Goal: Task Accomplishment & Management: Manage account settings

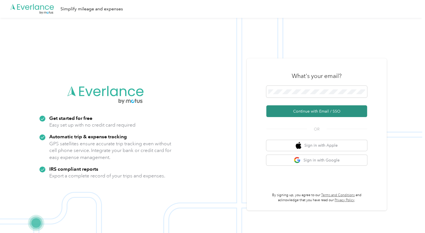
click at [316, 112] on button "Continue with Email / SSO" at bounding box center [316, 111] width 101 height 12
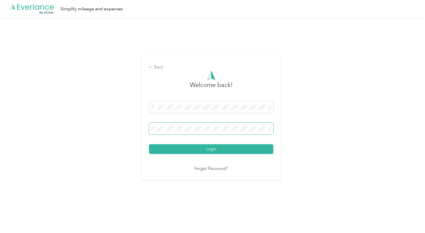
click at [189, 124] on span at bounding box center [211, 129] width 124 height 12
click at [209, 133] on span at bounding box center [211, 129] width 124 height 12
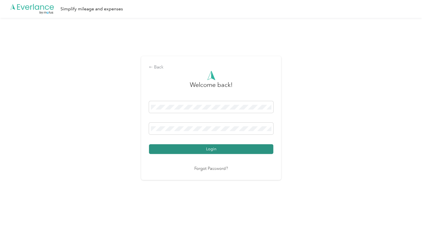
click at [213, 149] on button "Login" at bounding box center [211, 149] width 124 height 10
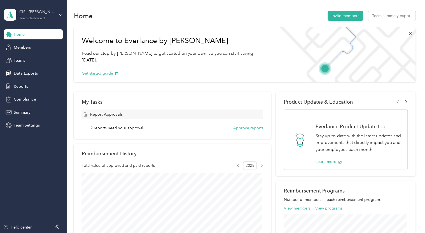
click at [45, 13] on div "CIS - [PERSON_NAME] Team" at bounding box center [36, 12] width 35 height 6
click at [42, 59] on div "Personal dashboard" at bounding box center [63, 58] width 110 height 10
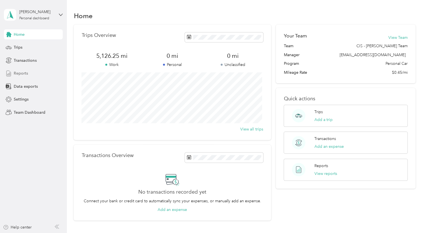
click at [18, 74] on span "Reports" at bounding box center [21, 73] width 14 height 6
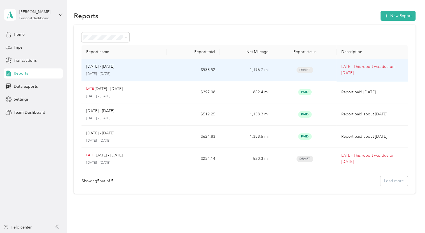
click at [304, 72] on span "Draft" at bounding box center [304, 70] width 17 height 6
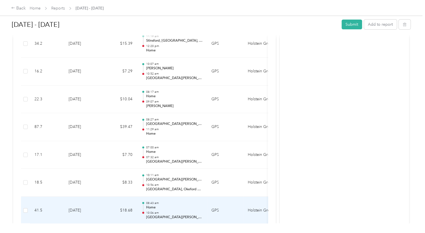
scroll to position [1048, 0]
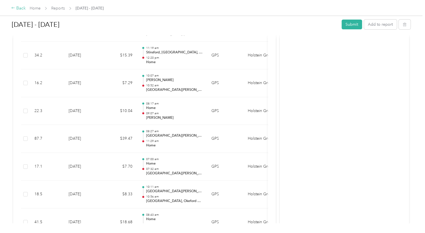
click at [22, 8] on div "Back" at bounding box center [18, 8] width 15 height 7
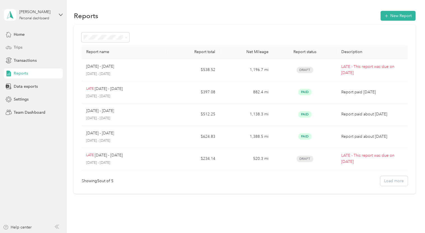
click at [18, 48] on span "Trips" at bounding box center [18, 47] width 9 height 6
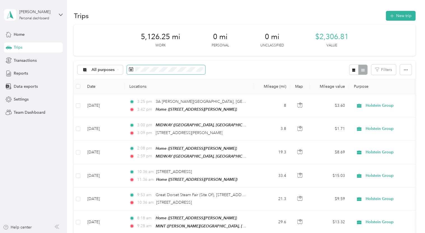
click at [129, 71] on icon at bounding box center [131, 69] width 4 height 4
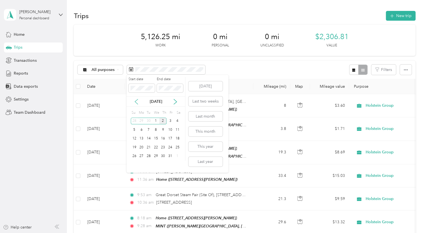
click at [137, 101] on icon at bounding box center [136, 102] width 6 height 6
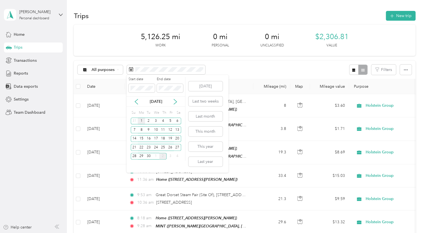
click at [142, 121] on div "1" at bounding box center [141, 121] width 7 height 7
click at [149, 157] on div "30" at bounding box center [148, 156] width 7 height 7
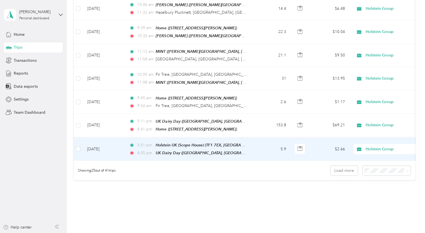
scroll to position [536, 0]
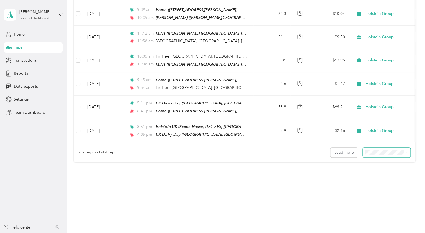
click at [406, 152] on icon at bounding box center [407, 153] width 3 height 3
click at [389, 169] on ol "25 per load 50 per load 100 per load" at bounding box center [385, 165] width 48 height 29
click at [407, 148] on span at bounding box center [386, 153] width 48 height 10
click at [406, 152] on icon at bounding box center [407, 153] width 3 height 3
click at [372, 166] on li "50 per load" at bounding box center [385, 164] width 48 height 10
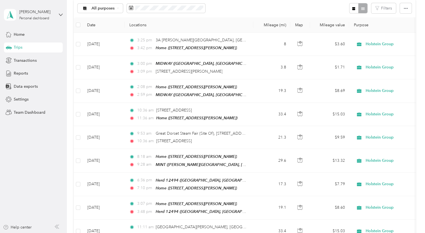
scroll to position [4, 0]
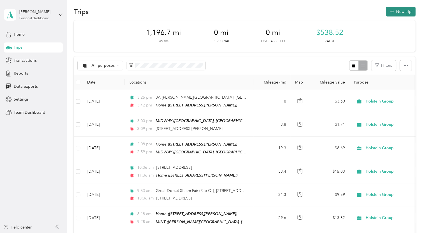
click at [394, 12] on button "New trip" at bounding box center [401, 12] width 30 height 10
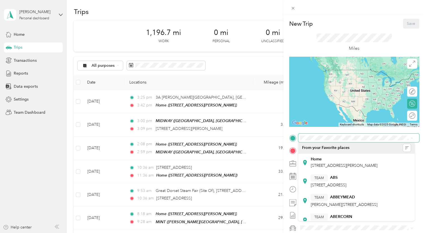
scroll to position [0, 0]
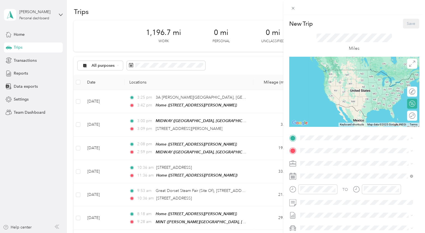
click at [38, 149] on div "New Trip Save This trip cannot be edited because it is either under review, app…" at bounding box center [212, 116] width 425 height 233
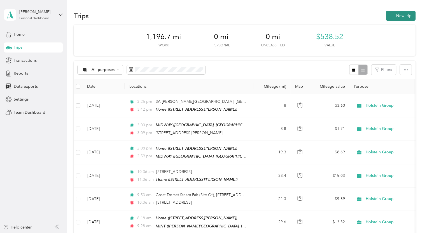
click at [402, 16] on button "New trip" at bounding box center [401, 16] width 30 height 10
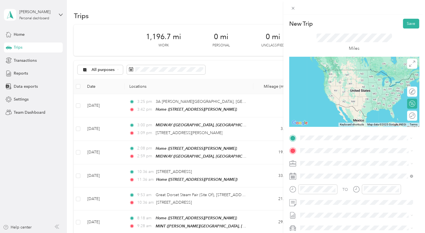
click at [333, 197] on div "TEAM Herd [STREET_ADDRESS]" at bounding box center [331, 196] width 42 height 14
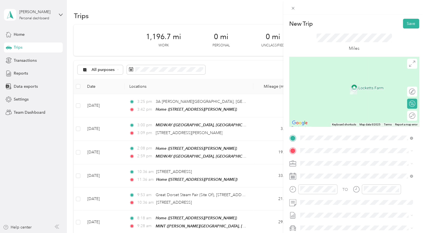
click at [332, 88] on div "Home [STREET_ADDRESS][PERSON_NAME]" at bounding box center [343, 86] width 67 height 12
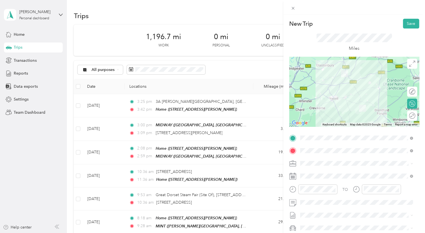
click at [292, 177] on rect at bounding box center [292, 177] width 1 height 1
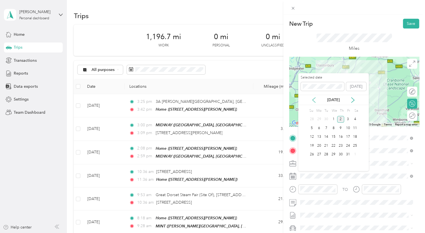
click at [314, 100] on icon at bounding box center [314, 100] width 6 height 6
click at [333, 120] on div "3" at bounding box center [333, 119] width 7 height 7
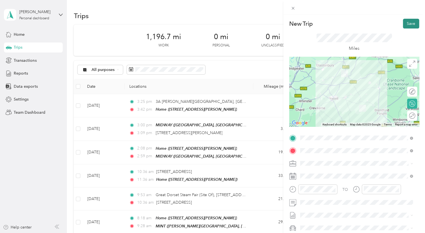
click at [404, 26] on button "Save" at bounding box center [411, 24] width 16 height 10
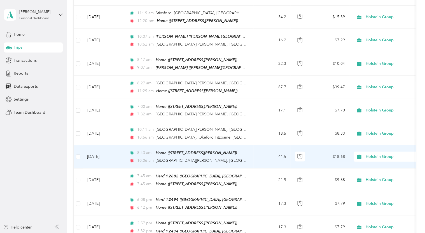
scroll to position [839, 0]
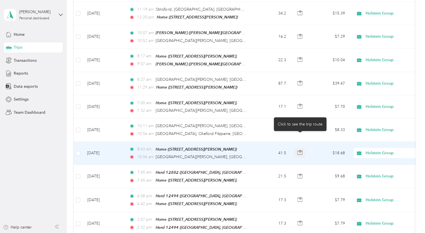
click at [299, 150] on icon "button" at bounding box center [299, 152] width 5 height 5
click at [340, 142] on td "$18.68" at bounding box center [329, 153] width 39 height 23
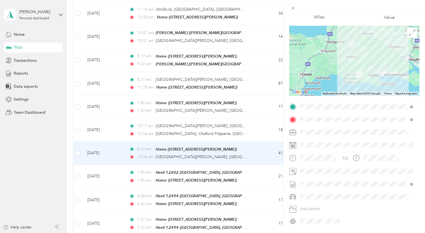
scroll to position [48, 0]
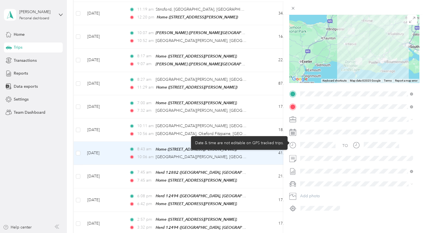
click at [295, 142] on circle at bounding box center [293, 145] width 6 height 6
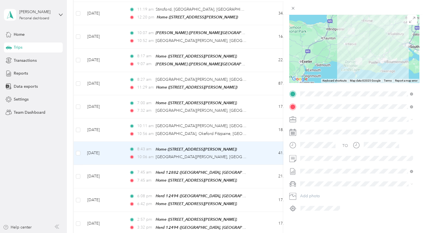
click at [201, 159] on div "Trip details Save This trip cannot be edited because it is either under review,…" at bounding box center [212, 116] width 425 height 233
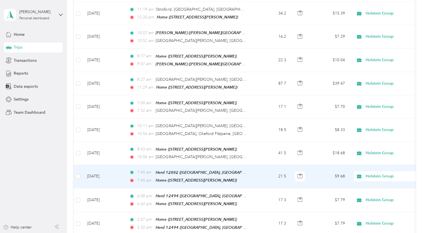
click at [341, 165] on td "$9.68" at bounding box center [329, 176] width 39 height 23
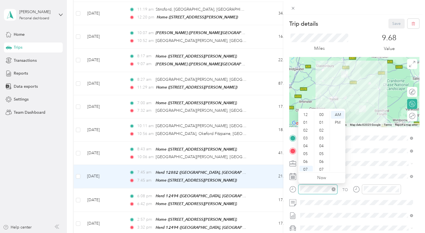
scroll to position [34, 0]
click at [305, 167] on div "11" at bounding box center [305, 168] width 13 height 8
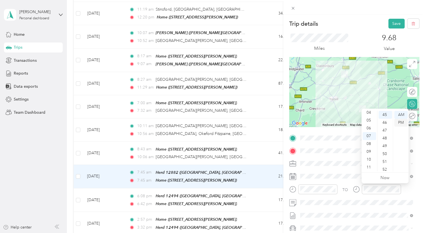
click at [401, 122] on div "PM" at bounding box center [400, 123] width 13 height 8
click at [400, 123] on div "PM" at bounding box center [400, 123] width 13 height 8
click at [369, 117] on div "12" at bounding box center [368, 115] width 13 height 8
click at [385, 115] on div "45" at bounding box center [384, 115] width 13 height 8
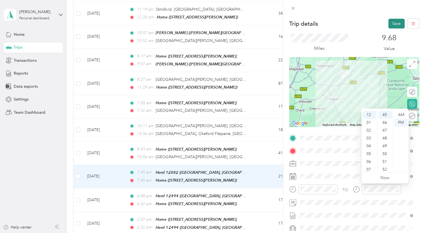
click at [391, 24] on button "Save" at bounding box center [396, 24] width 16 height 10
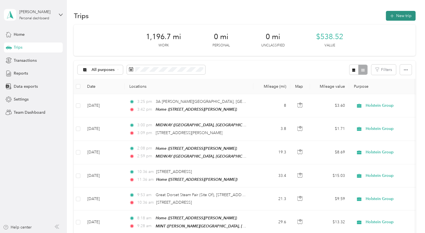
click at [398, 15] on button "New trip" at bounding box center [401, 16] width 30 height 10
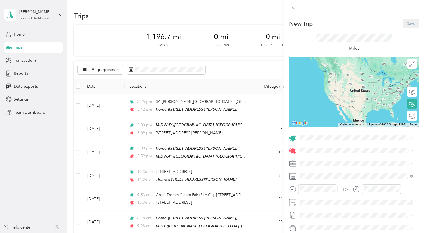
click at [324, 167] on span "[STREET_ADDRESS][PERSON_NAME]" at bounding box center [343, 166] width 67 height 5
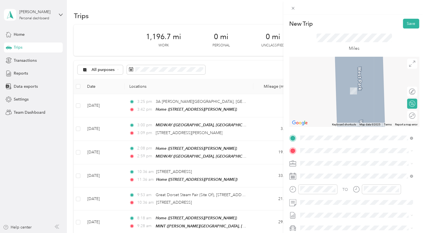
click at [346, 92] on span "[STREET_ADDRESS]" at bounding box center [328, 90] width 36 height 5
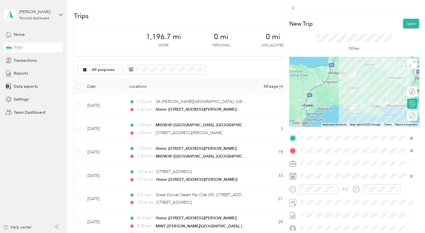
click at [293, 178] on icon at bounding box center [292, 176] width 7 height 7
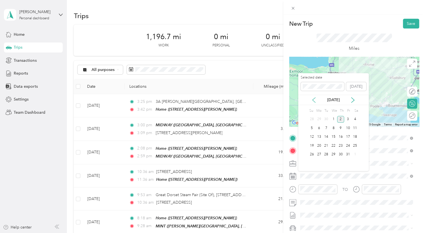
click at [313, 99] on icon at bounding box center [314, 100] width 6 height 6
click at [334, 121] on div "3" at bounding box center [333, 119] width 7 height 7
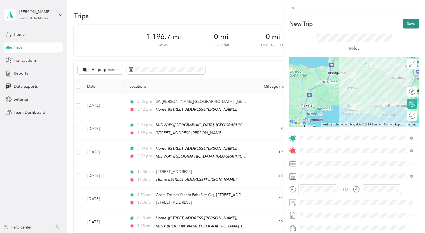
click at [408, 23] on button "Save" at bounding box center [411, 24] width 16 height 10
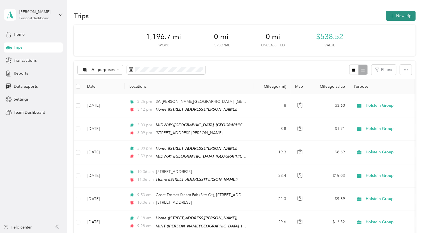
click at [399, 15] on button "New trip" at bounding box center [401, 16] width 30 height 10
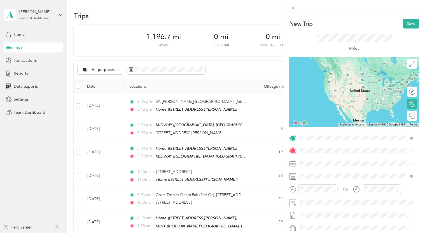
click at [328, 171] on span "[STREET_ADDRESS]" at bounding box center [328, 168] width 36 height 5
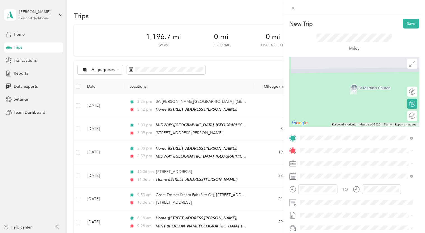
click at [326, 89] on span "[STREET_ADDRESS][PERSON_NAME]" at bounding box center [343, 90] width 67 height 5
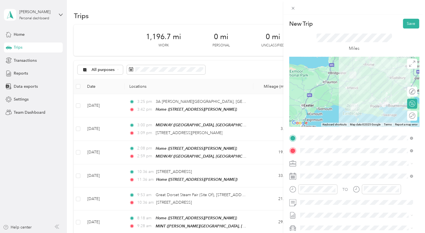
click at [294, 178] on rect at bounding box center [294, 177] width 1 height 1
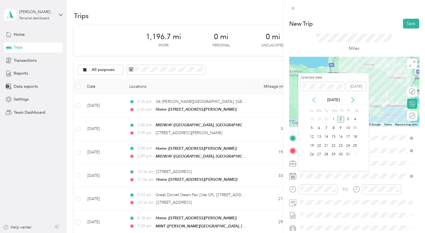
click at [314, 100] on icon at bounding box center [314, 100] width 6 height 6
click at [333, 119] on div "3" at bounding box center [333, 119] width 7 height 7
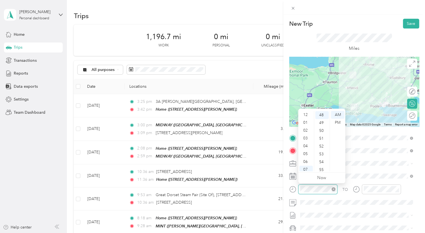
scroll to position [34, 0]
click at [338, 122] on div "PM" at bounding box center [337, 123] width 13 height 8
click at [304, 114] on div "02" at bounding box center [305, 113] width 13 height 8
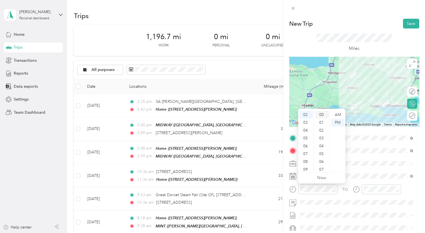
click at [319, 116] on div "00" at bounding box center [321, 115] width 13 height 8
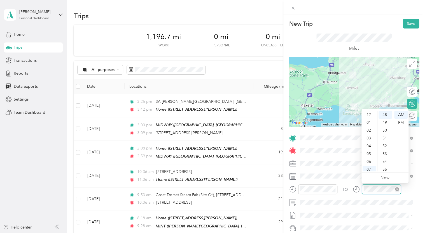
scroll to position [34, 0]
click at [402, 123] on div "PM" at bounding box center [400, 123] width 13 height 8
click at [367, 126] on div "03" at bounding box center [368, 124] width 13 height 8
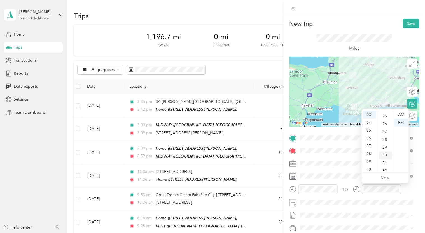
click at [382, 155] on div "30" at bounding box center [384, 156] width 13 height 8
click at [372, 123] on div "04" at bounding box center [368, 123] width 13 height 8
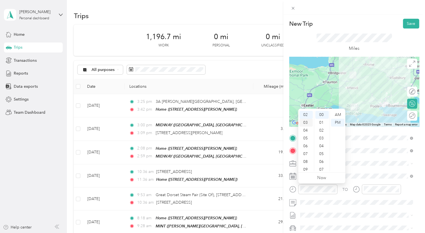
click at [306, 123] on div "03" at bounding box center [305, 123] width 13 height 8
click at [407, 22] on button "Save" at bounding box center [411, 24] width 16 height 10
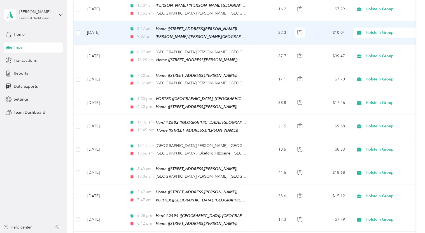
scroll to position [867, 0]
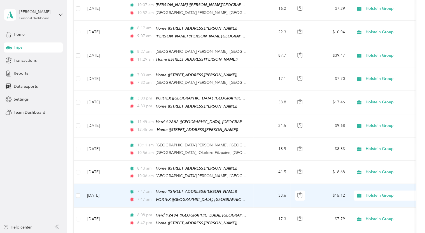
click at [339, 184] on td "$15.12" at bounding box center [329, 195] width 39 height 23
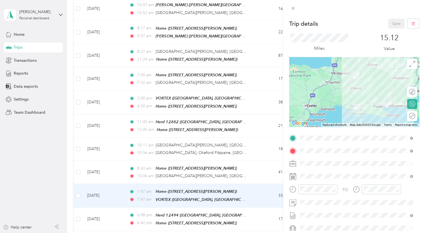
click at [293, 191] on icon at bounding box center [292, 189] width 7 height 7
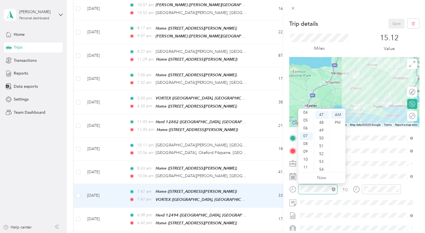
scroll to position [368, 0]
click at [338, 124] on div "PM" at bounding box center [337, 123] width 13 height 8
click at [305, 126] on div "02" at bounding box center [305, 125] width 13 height 8
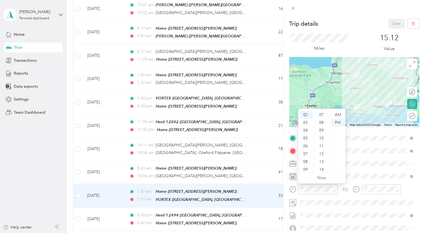
click at [329, 168] on ul "AM PM" at bounding box center [337, 141] width 16 height 60
click at [319, 165] on div "15" at bounding box center [321, 167] width 13 height 8
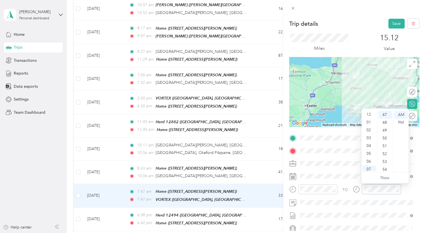
scroll to position [0, 0]
click at [368, 130] on div "02" at bounding box center [368, 131] width 13 height 8
click at [403, 123] on div "PM" at bounding box center [400, 123] width 13 height 8
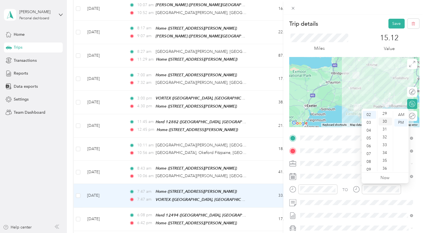
click at [383, 122] on div "30" at bounding box center [384, 122] width 13 height 8
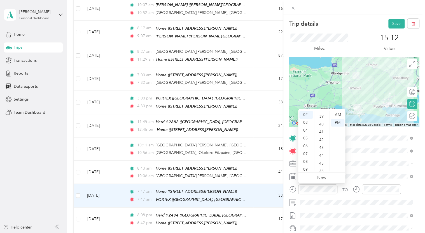
scroll to position [308, 0]
click at [320, 159] on div "45" at bounding box center [321, 160] width 13 height 8
click at [304, 122] on div "01" at bounding box center [305, 123] width 13 height 8
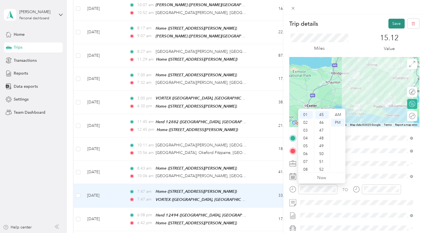
click at [393, 24] on button "Save" at bounding box center [396, 24] width 16 height 10
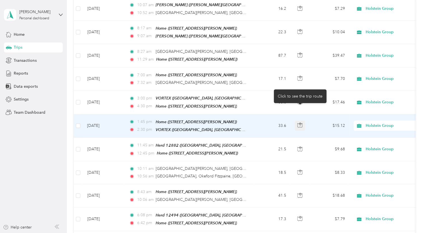
click at [301, 123] on icon "button" at bounding box center [299, 125] width 5 height 5
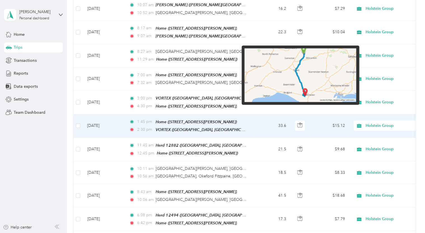
click at [318, 88] on img at bounding box center [300, 75] width 112 height 54
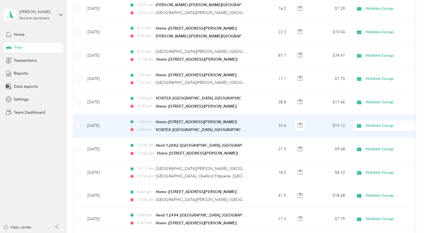
click at [341, 114] on td "$15.12" at bounding box center [329, 125] width 39 height 23
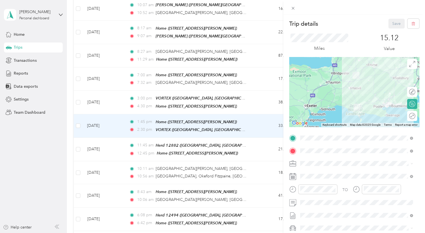
click at [358, 100] on div at bounding box center [354, 92] width 130 height 70
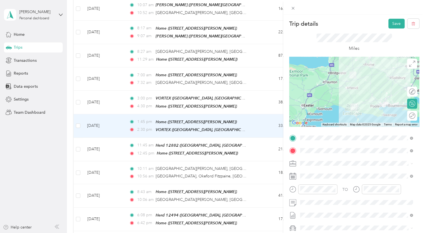
click at [348, 99] on div at bounding box center [354, 92] width 130 height 70
click at [345, 85] on div at bounding box center [354, 92] width 130 height 70
click at [346, 91] on div at bounding box center [354, 92] width 130 height 70
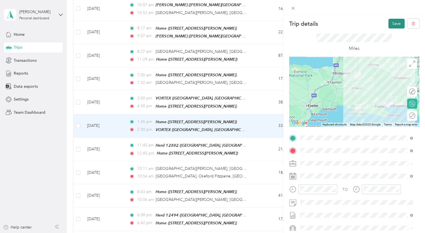
click at [388, 23] on button "Save" at bounding box center [396, 24] width 16 height 10
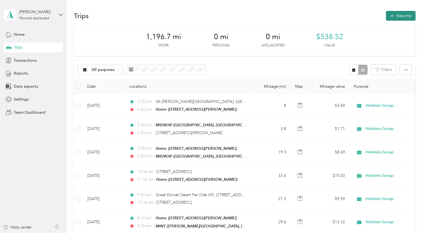
click at [399, 15] on button "New trip" at bounding box center [401, 16] width 30 height 10
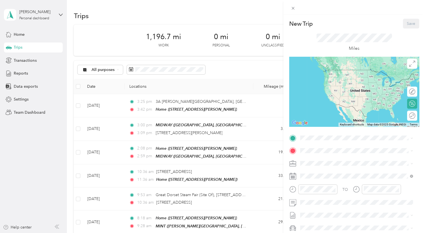
click at [316, 165] on span "[STREET_ADDRESS][PERSON_NAME]" at bounding box center [343, 165] width 67 height 5
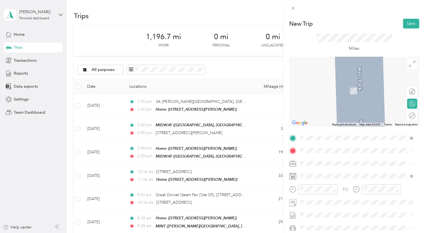
click at [346, 95] on span "[STREET_ADDRESS]" at bounding box center [328, 92] width 36 height 5
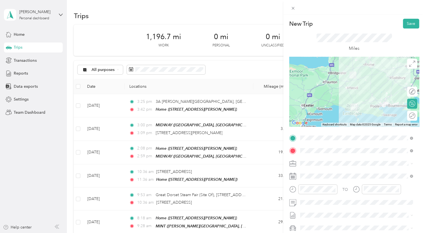
click at [292, 176] on icon at bounding box center [292, 176] width 7 height 7
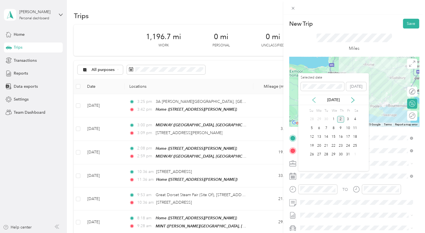
click at [313, 99] on icon at bounding box center [314, 100] width 6 height 6
click at [341, 121] on div "4" at bounding box center [340, 119] width 7 height 7
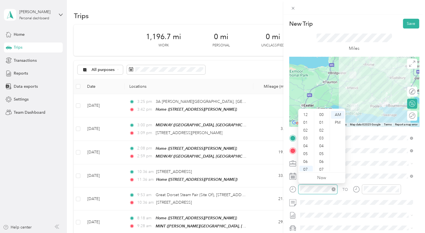
scroll to position [34, 0]
click at [305, 137] on div "07" at bounding box center [305, 136] width 13 height 8
click at [304, 135] on div "07" at bounding box center [305, 136] width 13 height 8
click at [321, 114] on div "00" at bounding box center [321, 115] width 13 height 8
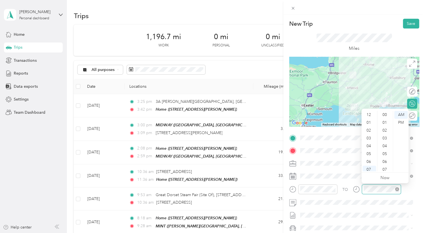
scroll to position [410, 0]
click at [370, 144] on div "08" at bounding box center [368, 144] width 13 height 8
click at [383, 136] on div "30" at bounding box center [384, 136] width 13 height 8
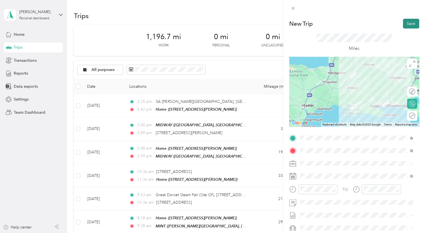
click at [405, 23] on button "Save" at bounding box center [411, 24] width 16 height 10
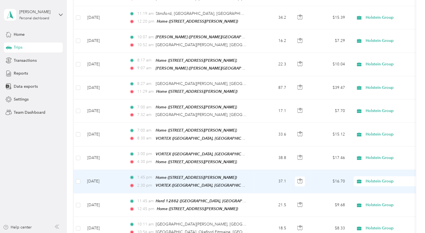
scroll to position [811, 0]
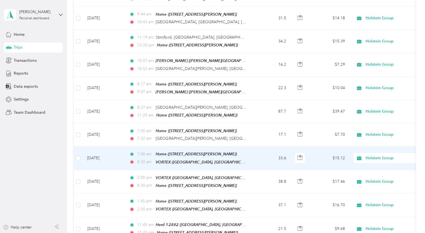
click at [341, 147] on td "$15.12" at bounding box center [329, 158] width 39 height 23
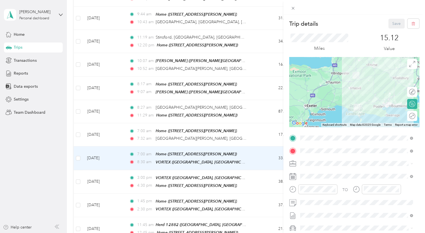
click at [347, 83] on div at bounding box center [354, 92] width 130 height 70
click at [345, 83] on div at bounding box center [354, 92] width 130 height 70
click at [393, 24] on button "Save" at bounding box center [396, 24] width 16 height 10
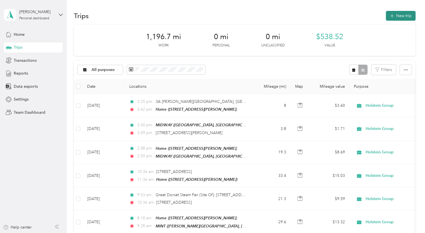
click at [396, 15] on button "New trip" at bounding box center [401, 16] width 30 height 10
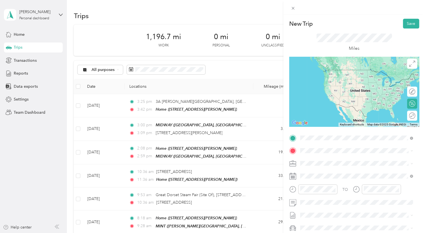
click at [330, 169] on span "[STREET_ADDRESS]" at bounding box center [328, 168] width 36 height 5
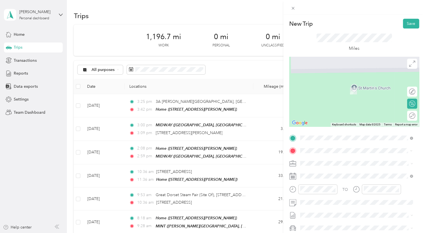
click at [346, 95] on span "[STREET_ADDRESS]" at bounding box center [328, 93] width 36 height 5
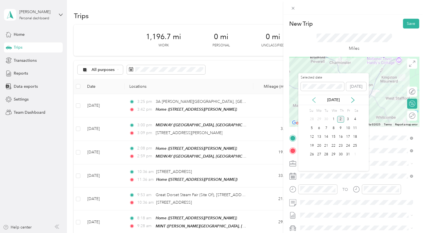
click at [314, 101] on icon at bounding box center [313, 100] width 3 height 5
click at [340, 121] on div "4" at bounding box center [340, 119] width 7 height 7
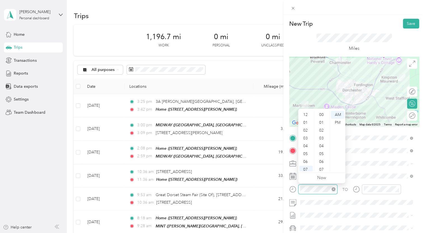
scroll to position [410, 0]
click at [306, 145] on div "08" at bounding box center [305, 144] width 13 height 8
click at [323, 114] on div "45" at bounding box center [321, 114] width 13 height 8
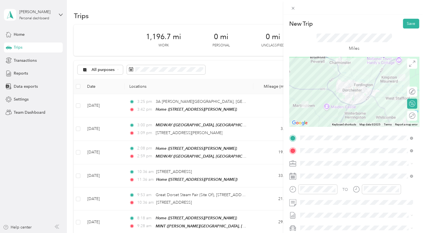
click at [367, 166] on span at bounding box center [358, 163] width 121 height 9
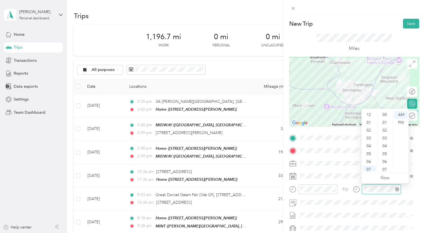
scroll to position [410, 0]
click at [369, 152] on div "09" at bounding box center [368, 152] width 13 height 8
click at [387, 119] on div "10" at bounding box center [384, 120] width 13 height 8
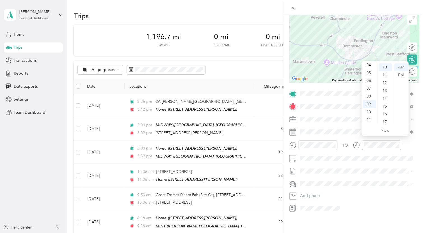
scroll to position [0, 0]
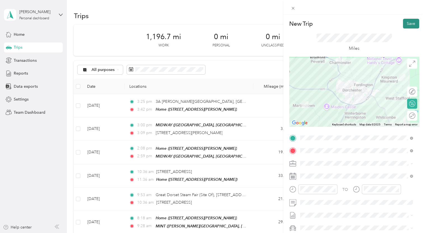
click at [408, 24] on button "Save" at bounding box center [411, 24] width 16 height 10
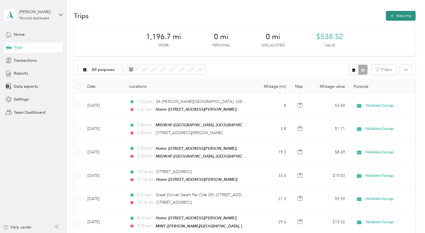
click at [397, 15] on button "New trip" at bounding box center [401, 16] width 30 height 10
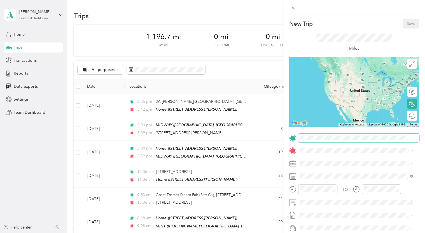
click at [311, 141] on span at bounding box center [358, 138] width 121 height 9
click at [336, 187] on span "[STREET_ADDRESS]" at bounding box center [328, 185] width 36 height 5
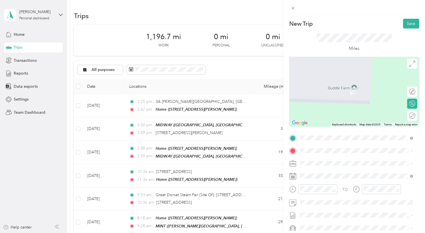
click at [328, 91] on div "Home [STREET_ADDRESS][PERSON_NAME]" at bounding box center [343, 85] width 67 height 12
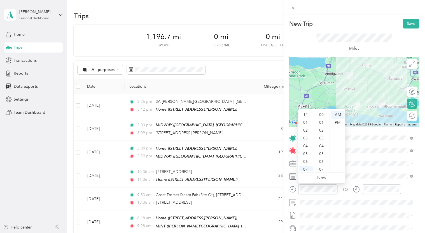
scroll to position [410, 0]
click at [306, 153] on div "09" at bounding box center [305, 152] width 13 height 8
click at [321, 114] on div "00" at bounding box center [321, 115] width 13 height 8
click at [321, 115] on div "00" at bounding box center [321, 115] width 13 height 8
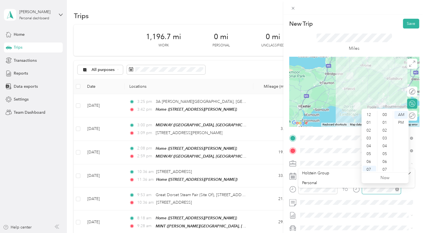
scroll to position [410, 0]
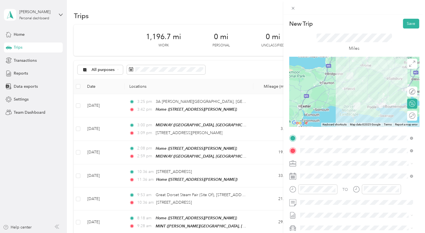
click at [338, 170] on li "Holstein Group" at bounding box center [356, 171] width 117 height 10
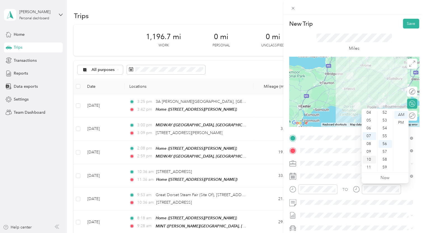
click at [368, 161] on div "10" at bounding box center [368, 160] width 13 height 8
click at [385, 116] on div "00" at bounding box center [384, 115] width 13 height 8
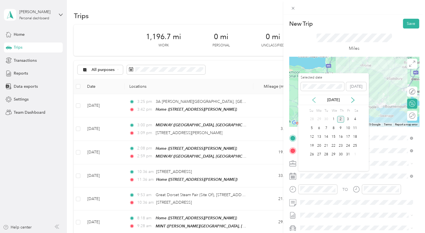
click at [314, 100] on icon at bounding box center [314, 100] width 6 height 6
click at [342, 120] on div "4" at bounding box center [340, 119] width 7 height 7
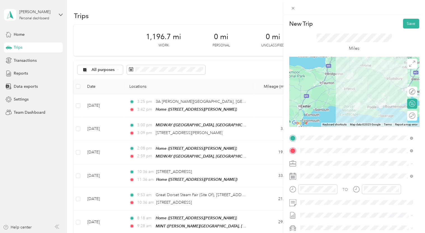
click at [352, 83] on div at bounding box center [354, 92] width 130 height 70
click at [351, 80] on div at bounding box center [354, 92] width 130 height 70
click at [408, 24] on button "Save" at bounding box center [411, 24] width 16 height 10
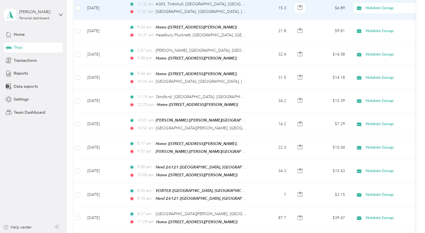
scroll to position [783, 0]
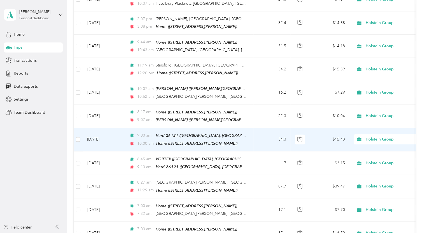
click at [338, 128] on td "$15.43" at bounding box center [329, 139] width 39 height 23
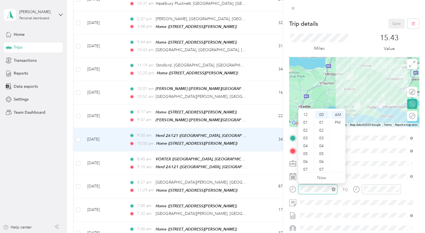
scroll to position [34, 0]
click at [304, 159] on div "10" at bounding box center [305, 160] width 13 height 8
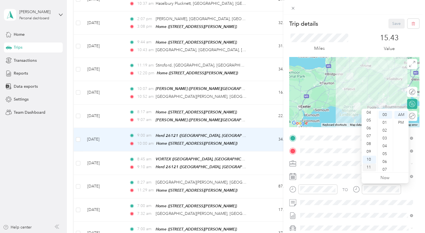
click at [369, 167] on div "11" at bounding box center [368, 168] width 13 height 8
click at [384, 120] on div "15" at bounding box center [384, 121] width 13 height 8
click at [363, 212] on span at bounding box center [358, 215] width 121 height 9
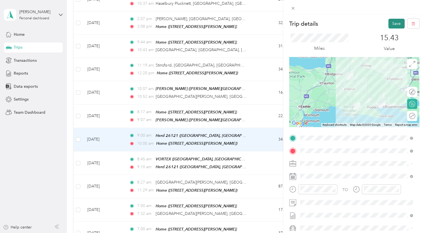
click at [391, 23] on button "Save" at bounding box center [396, 24] width 16 height 10
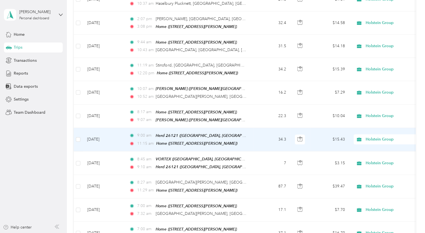
click at [336, 128] on td "$15.43" at bounding box center [329, 139] width 39 height 23
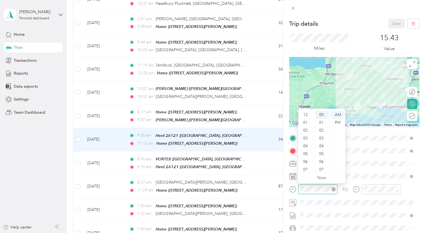
scroll to position [34, 0]
click at [306, 160] on div "10" at bounding box center [305, 160] width 13 height 8
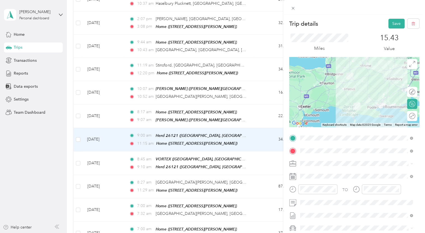
click at [409, 47] on div "15.43 Value" at bounding box center [389, 43] width 60 height 19
click at [391, 23] on button "Save" at bounding box center [396, 24] width 16 height 10
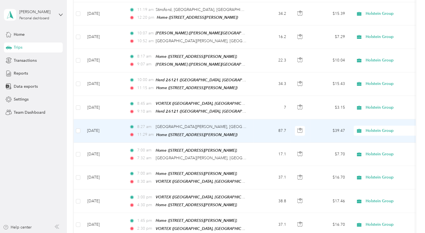
scroll to position [839, 0]
click at [337, 119] on td "$39.47" at bounding box center [329, 130] width 39 height 23
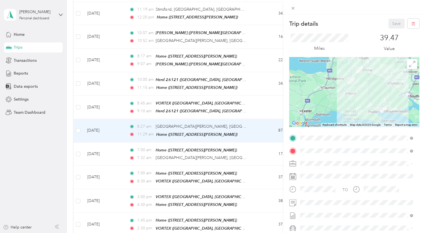
click at [261, 94] on div "Trip details Save This trip cannot be edited because it is either under review,…" at bounding box center [212, 116] width 425 height 233
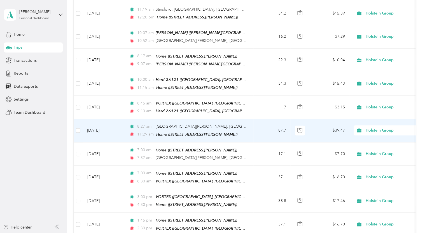
click at [340, 119] on td "$39.47" at bounding box center [329, 130] width 39 height 23
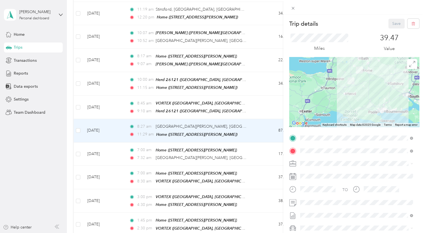
click at [342, 204] on div "TEAM Herd 25238" at bounding box center [343, 200] width 67 height 7
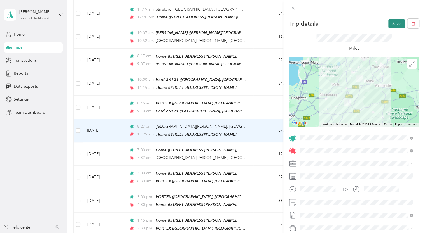
click at [393, 25] on button "Save" at bounding box center [396, 24] width 16 height 10
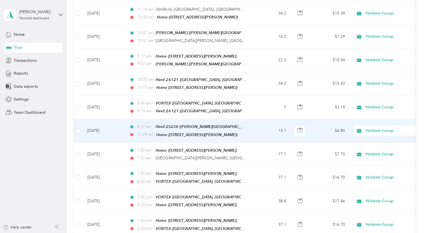
click at [337, 119] on td "$6.80" at bounding box center [329, 130] width 39 height 23
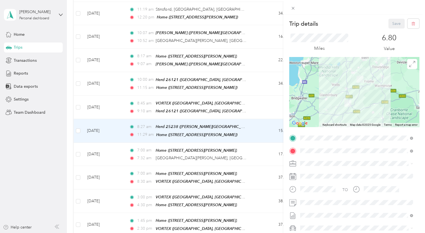
click at [272, 88] on div "Trip details Save This trip cannot be edited because it is either under review,…" at bounding box center [212, 116] width 425 height 233
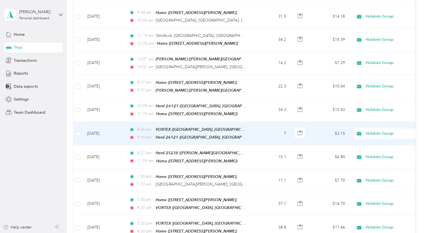
scroll to position [783, 0]
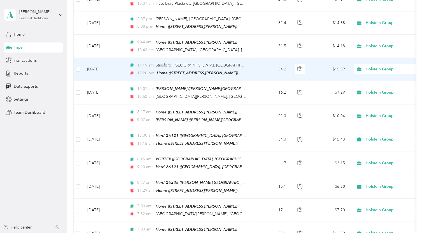
click at [337, 58] on td "$15.39" at bounding box center [329, 69] width 39 height 23
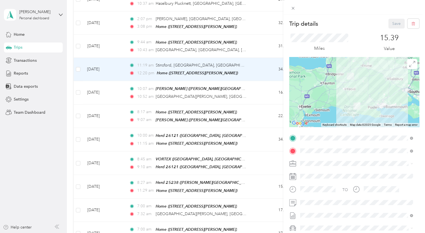
click at [345, 189] on span "[STREET_ADDRESS]" at bounding box center [328, 187] width 36 height 5
click at [356, 83] on div at bounding box center [354, 92] width 130 height 70
click at [354, 80] on div at bounding box center [354, 92] width 130 height 70
click at [394, 25] on button "Save" at bounding box center [396, 24] width 16 height 10
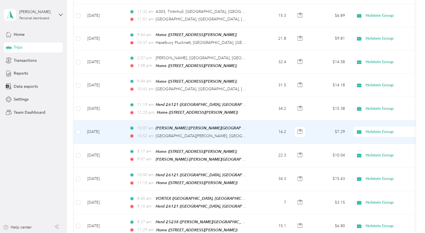
scroll to position [727, 0]
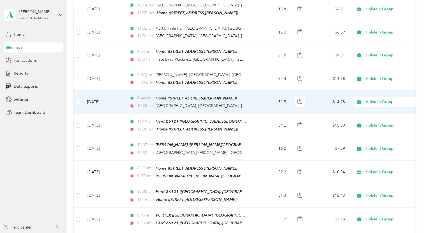
click at [273, 92] on td "31.5" at bounding box center [271, 102] width 37 height 23
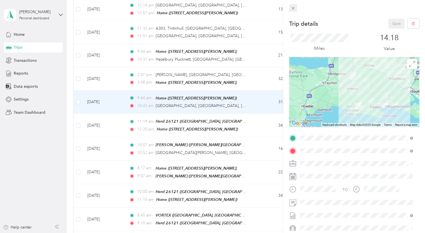
click at [292, 8] on icon at bounding box center [292, 8] width 5 height 5
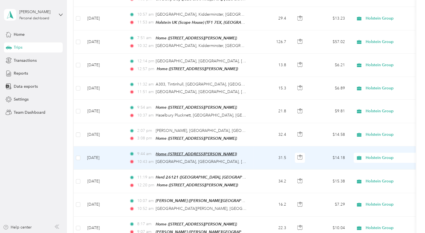
scroll to position [699, 0]
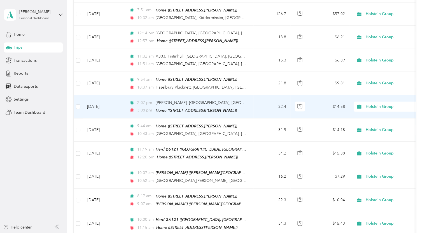
click at [375, 104] on span "Holstein Group" at bounding box center [390, 107] width 51 height 6
click at [370, 115] on li "Personal" at bounding box center [388, 112] width 69 height 10
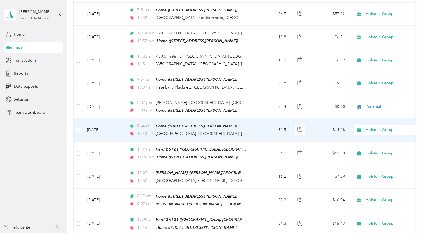
click at [363, 127] on span "Holstein Group" at bounding box center [385, 130] width 61 height 6
click at [381, 138] on li "Personal" at bounding box center [388, 138] width 69 height 10
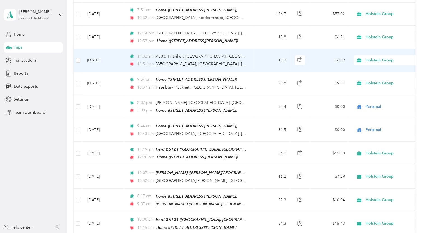
click at [339, 49] on td "$6.89" at bounding box center [329, 60] width 39 height 23
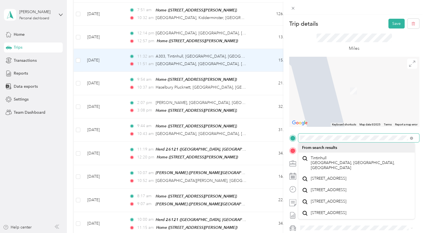
click at [293, 136] on div at bounding box center [354, 138] width 130 height 9
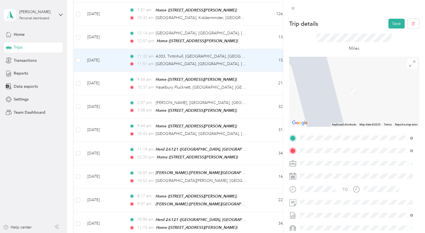
click at [333, 167] on span "LEAZE FARM, HAZELBURY PLUCKNETT, TA18 7RJ, [GEOGRAPHIC_DATA], [GEOGRAPHIC_DATA]…" at bounding box center [355, 174] width 90 height 17
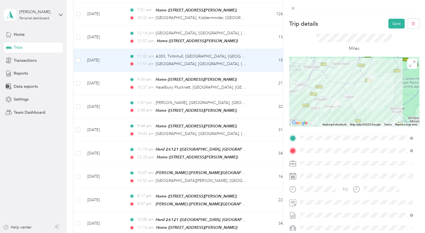
click at [346, 100] on div at bounding box center [354, 92] width 130 height 70
click at [347, 98] on div at bounding box center [354, 92] width 130 height 70
click at [346, 97] on div at bounding box center [354, 92] width 130 height 70
click at [392, 26] on button "Save" at bounding box center [396, 24] width 16 height 10
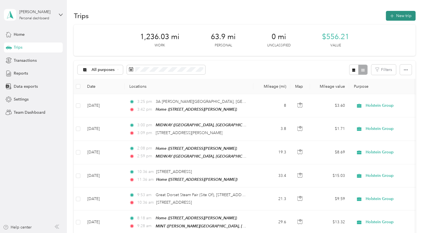
click at [401, 15] on button "New trip" at bounding box center [401, 16] width 30 height 10
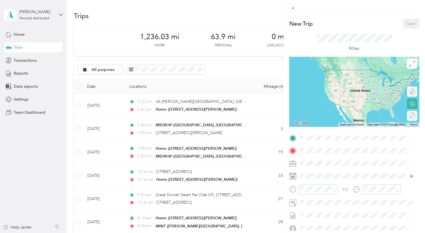
click at [322, 167] on span "[STREET_ADDRESS][PERSON_NAME]" at bounding box center [343, 165] width 67 height 5
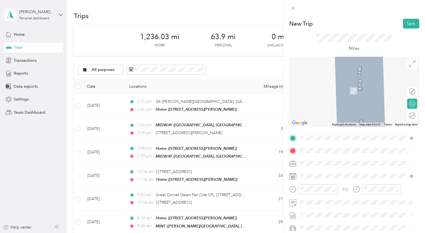
click at [335, 182] on span "[STREET_ADDRESS][PERSON_NAME][PERSON_NAME]" at bounding box center [359, 179] width 98 height 5
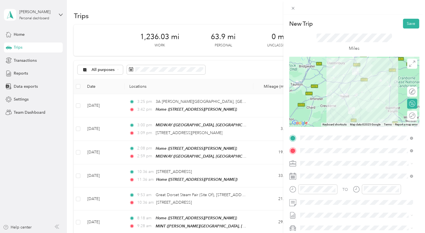
click at [356, 89] on div at bounding box center [354, 92] width 130 height 70
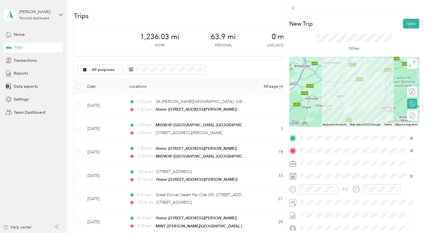
click at [344, 88] on div at bounding box center [354, 92] width 130 height 70
click at [341, 88] on div at bounding box center [354, 92] width 130 height 70
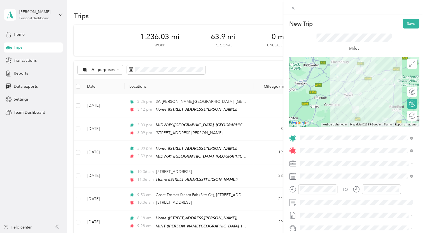
click at [359, 90] on div at bounding box center [354, 92] width 130 height 70
click at [358, 90] on div at bounding box center [354, 92] width 130 height 70
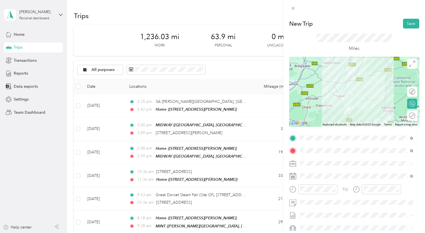
click at [290, 178] on icon at bounding box center [292, 176] width 7 height 7
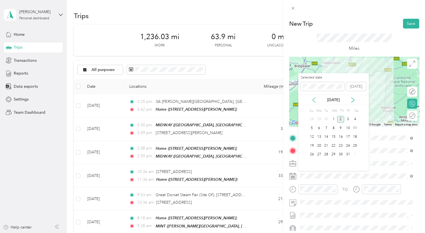
click at [315, 99] on icon at bounding box center [314, 100] width 6 height 6
click at [318, 128] on div "8" at bounding box center [318, 128] width 7 height 7
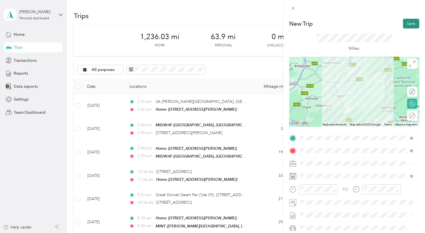
click at [408, 23] on button "Save" at bounding box center [411, 24] width 16 height 10
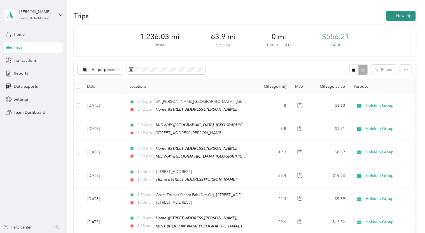
click at [399, 17] on button "New trip" at bounding box center [401, 16] width 30 height 10
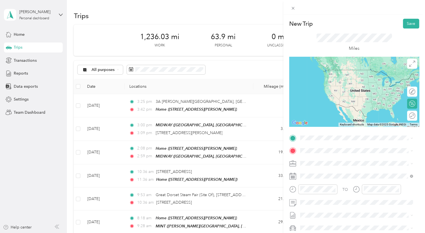
click at [329, 169] on span "[STREET_ADDRESS][PERSON_NAME][PERSON_NAME]" at bounding box center [359, 166] width 98 height 5
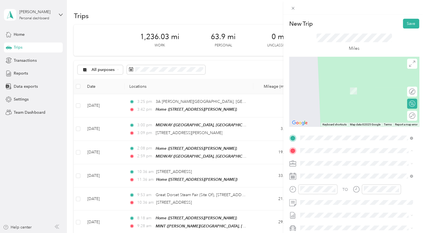
click at [326, 91] on span "[STREET_ADDRESS][PERSON_NAME]" at bounding box center [343, 91] width 67 height 5
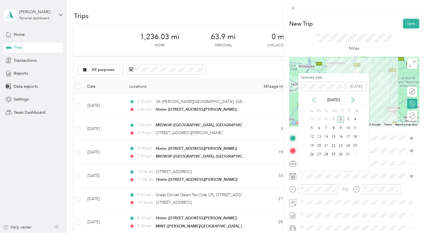
click at [312, 99] on icon at bounding box center [313, 100] width 3 height 5
click at [319, 129] on div "8" at bounding box center [318, 128] width 7 height 7
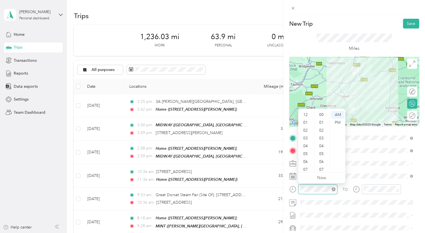
scroll to position [34, 0]
click at [307, 130] on div "06" at bounding box center [305, 128] width 13 height 8
click at [319, 144] on div "30" at bounding box center [321, 144] width 13 height 8
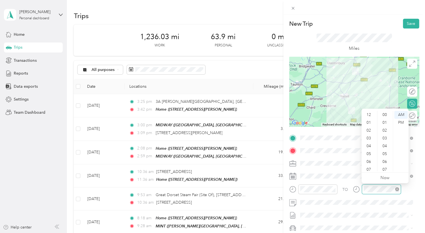
scroll to position [34, 0]
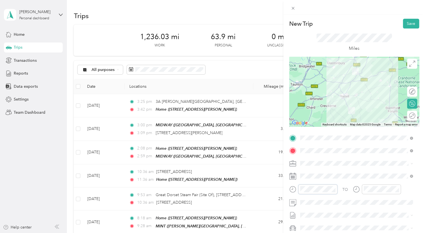
click at [297, 187] on div at bounding box center [313, 190] width 48 height 10
click at [332, 190] on icon "close-circle" at bounding box center [333, 189] width 4 height 4
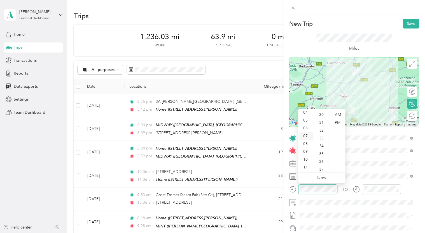
click at [306, 136] on div "07" at bounding box center [305, 136] width 13 height 8
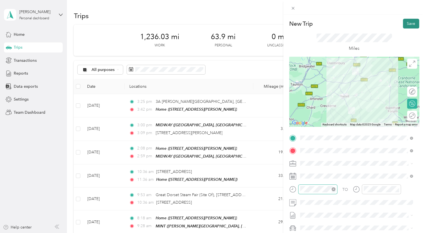
click at [406, 23] on button "Save" at bounding box center [411, 24] width 16 height 10
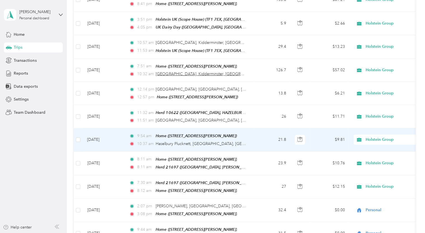
scroll to position [643, 0]
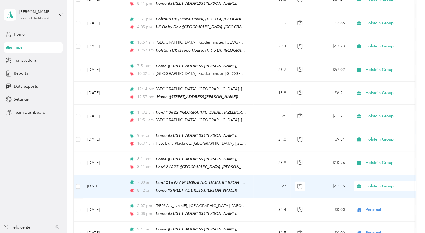
click at [336, 175] on td "$12.15" at bounding box center [329, 186] width 39 height 23
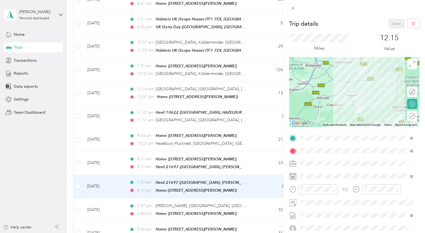
click at [362, 90] on div at bounding box center [354, 92] width 130 height 70
click at [363, 86] on div at bounding box center [354, 92] width 130 height 70
click at [364, 85] on div at bounding box center [354, 92] width 130 height 70
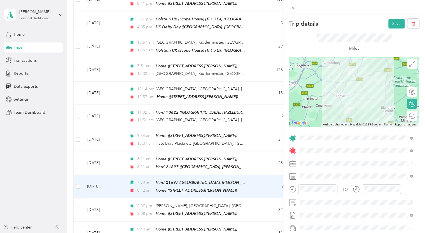
click at [331, 87] on div at bounding box center [354, 92] width 130 height 70
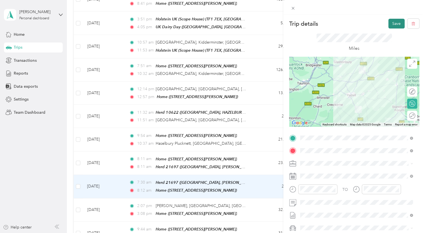
click at [391, 22] on button "Save" at bounding box center [396, 24] width 16 height 10
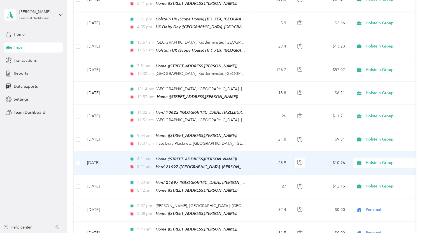
click at [337, 152] on td "$10.76" at bounding box center [329, 163] width 39 height 23
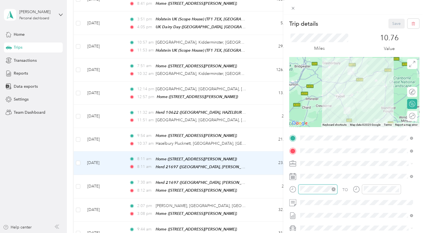
scroll to position [34, 0]
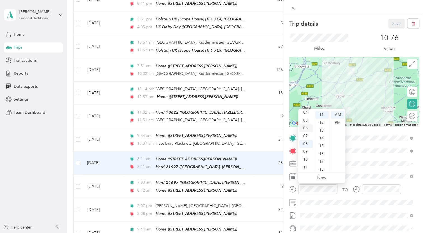
click at [304, 126] on div "06" at bounding box center [305, 128] width 13 height 8
click at [302, 127] on div "06" at bounding box center [305, 128] width 13 height 8
click at [322, 114] on div "00" at bounding box center [321, 115] width 13 height 8
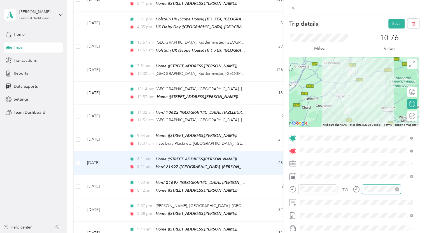
scroll to position [86, 0]
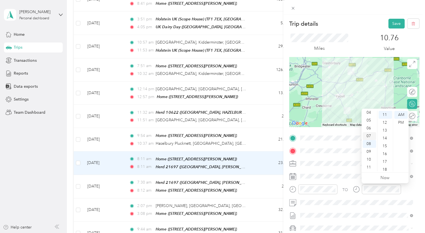
click at [369, 134] on div "07" at bounding box center [368, 136] width 13 height 8
click at [384, 145] on div "15" at bounding box center [384, 146] width 13 height 8
click at [383, 115] on div "00" at bounding box center [384, 115] width 13 height 8
click at [332, 83] on div at bounding box center [354, 92] width 130 height 70
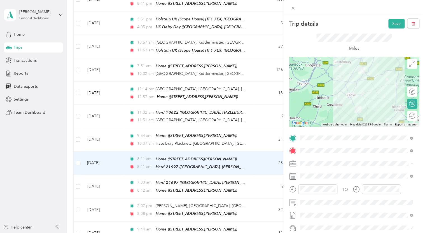
click at [348, 75] on div at bounding box center [354, 92] width 130 height 70
click at [395, 24] on button "Save" at bounding box center [396, 24] width 16 height 10
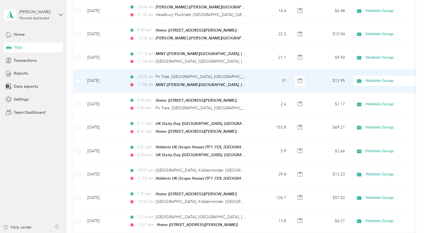
scroll to position [504, 0]
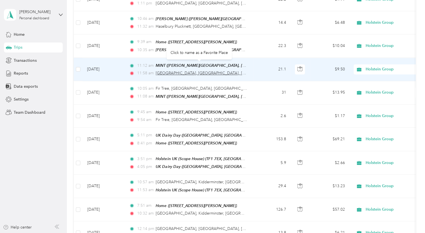
click at [237, 71] on span "[GEOGRAPHIC_DATA], [GEOGRAPHIC_DATA], [GEOGRAPHIC_DATA]" at bounding box center [218, 73] width 125 height 5
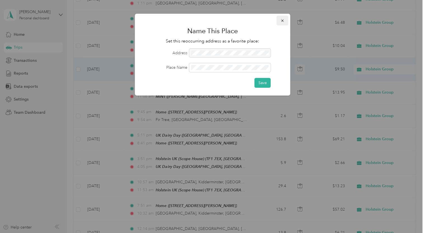
click at [283, 20] on icon "button" at bounding box center [282, 21] width 4 height 4
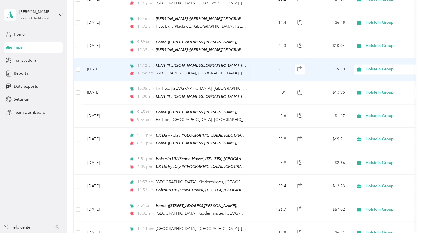
click at [340, 61] on td "$9.50" at bounding box center [329, 69] width 39 height 23
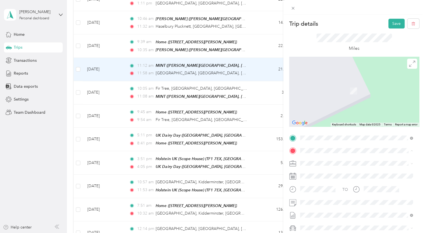
click at [328, 135] on div "TEAM Herd [STREET_ADDRESS]" at bounding box center [331, 128] width 42 height 14
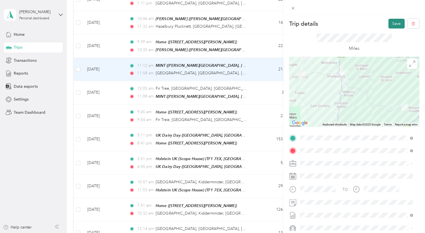
click at [390, 23] on button "Save" at bounding box center [396, 24] width 16 height 10
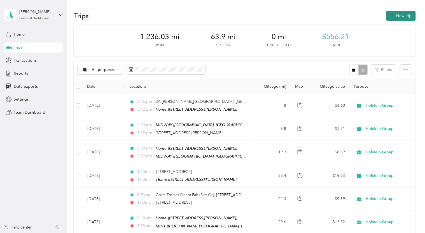
click at [393, 16] on icon "button" at bounding box center [391, 16] width 6 height 6
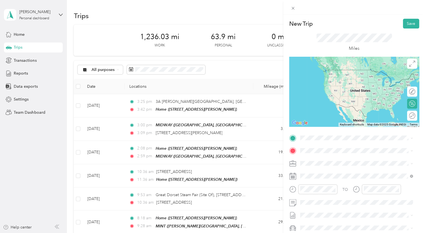
click at [342, 170] on span "[STREET_ADDRESS]" at bounding box center [328, 167] width 36 height 5
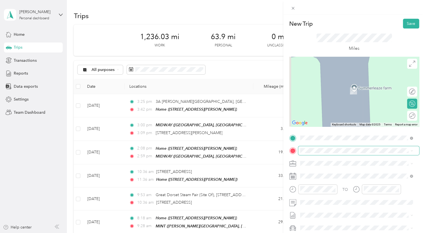
click at [317, 154] on span at bounding box center [358, 150] width 121 height 9
click at [329, 91] on div "Home [STREET_ADDRESS][PERSON_NAME]" at bounding box center [343, 88] width 67 height 12
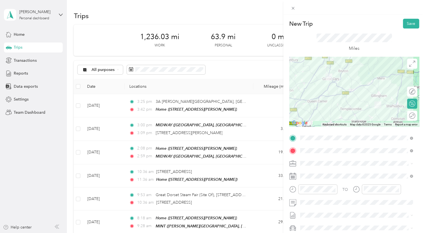
click at [293, 177] on rect at bounding box center [293, 177] width 1 height 1
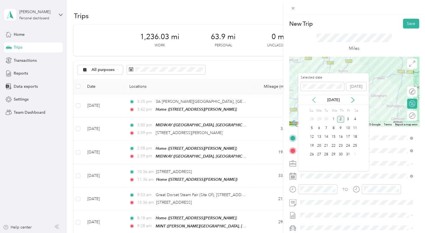
click at [313, 101] on icon at bounding box center [314, 100] width 6 height 6
click at [339, 128] on div "11" at bounding box center [340, 128] width 7 height 7
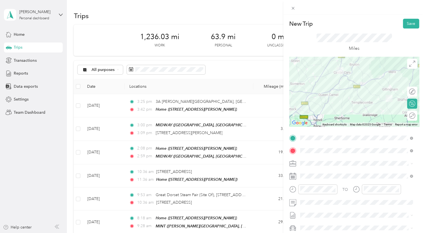
drag, startPoint x: 357, startPoint y: 103, endPoint x: 342, endPoint y: 97, distance: 16.3
click at [368, 97] on div at bounding box center [354, 92] width 130 height 70
click at [362, 109] on div at bounding box center [354, 92] width 130 height 70
click at [364, 107] on div at bounding box center [354, 92] width 130 height 70
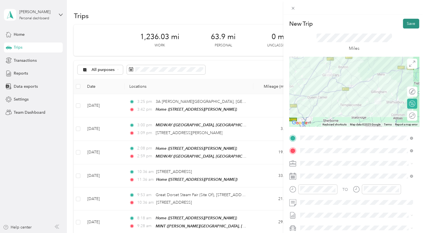
click at [403, 23] on button "Save" at bounding box center [411, 24] width 16 height 10
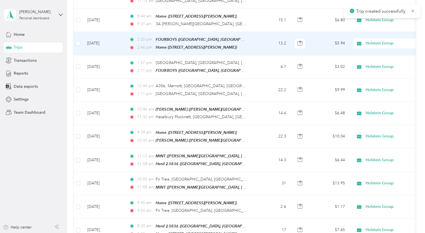
scroll to position [448, 0]
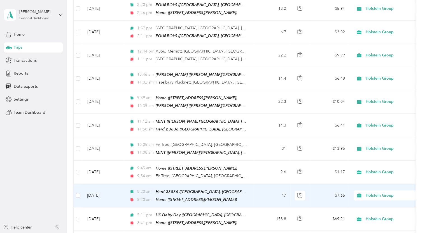
click at [361, 193] on icon at bounding box center [358, 195] width 7 height 4
click at [340, 186] on td "$7.65" at bounding box center [329, 195] width 39 height 23
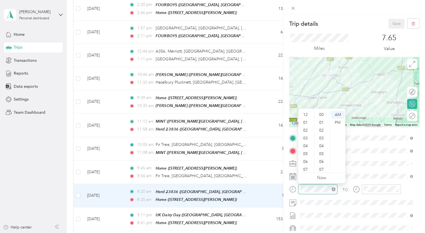
scroll to position [34, 0]
click at [337, 121] on div "PM" at bounding box center [337, 123] width 13 height 8
click at [302, 114] on div "12" at bounding box center [305, 115] width 13 height 8
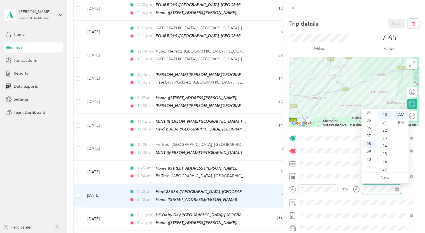
scroll to position [157, 0]
click at [401, 123] on div "PM" at bounding box center [400, 123] width 13 height 8
click at [369, 124] on div "01" at bounding box center [368, 123] width 13 height 8
click at [385, 115] on div "00" at bounding box center [384, 115] width 13 height 8
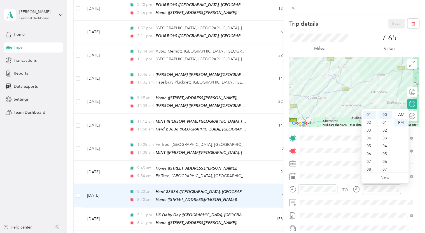
click at [389, 25] on div "Save" at bounding box center [403, 24] width 31 height 10
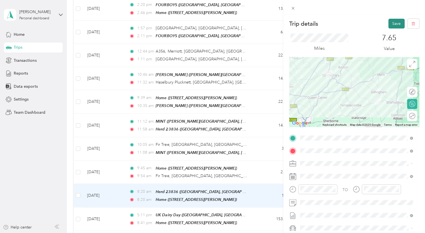
click at [389, 25] on button "Save" at bounding box center [396, 24] width 16 height 10
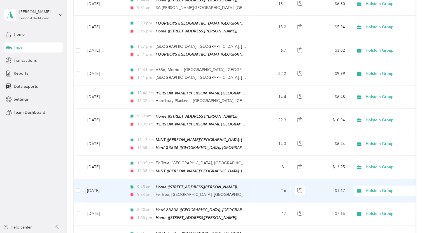
scroll to position [420, 0]
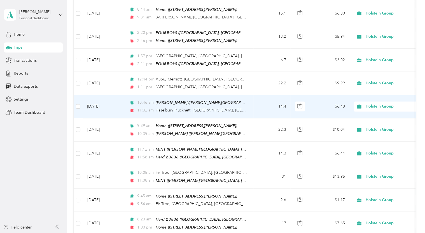
click at [339, 97] on td "$6.48" at bounding box center [329, 106] width 39 height 23
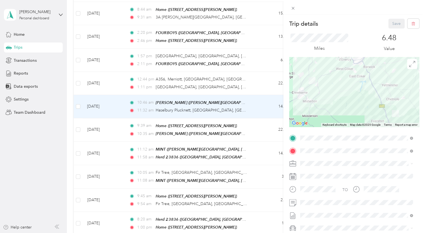
click at [346, 121] on div "TEAM Herd [STREET_ADDRESS]" at bounding box center [360, 126] width 100 height 25
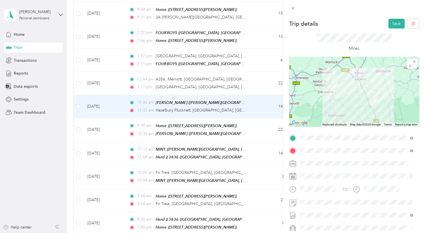
click at [329, 109] on div at bounding box center [354, 92] width 130 height 70
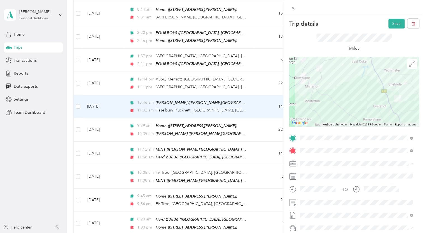
click at [331, 103] on div at bounding box center [354, 92] width 130 height 70
click at [325, 95] on div at bounding box center [354, 92] width 130 height 70
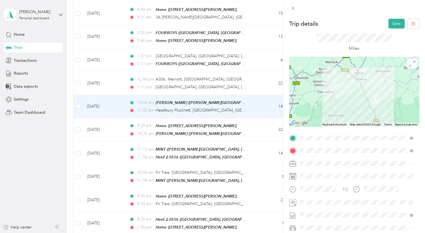
click at [331, 111] on div at bounding box center [354, 92] width 130 height 70
click at [391, 24] on button "Save" at bounding box center [396, 24] width 16 height 10
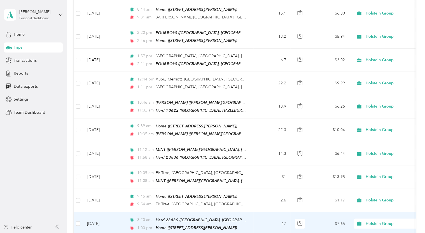
click at [341, 213] on td "$7.65" at bounding box center [329, 223] width 39 height 23
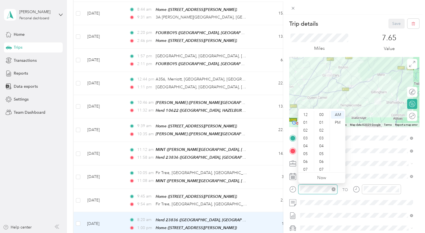
scroll to position [34, 0]
click at [337, 123] on div "PM" at bounding box center [337, 123] width 13 height 8
click at [300, 115] on div "12" at bounding box center [305, 115] width 13 height 8
click at [304, 113] on div "12" at bounding box center [305, 115] width 13 height 8
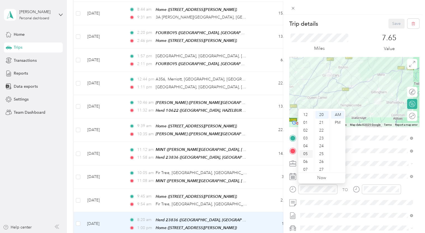
scroll to position [34, 0]
click at [339, 123] on div "PM" at bounding box center [337, 123] width 13 height 8
click at [337, 124] on div "PM" at bounding box center [337, 123] width 13 height 8
drag, startPoint x: 306, startPoint y: 114, endPoint x: 309, endPoint y: 114, distance: 3.1
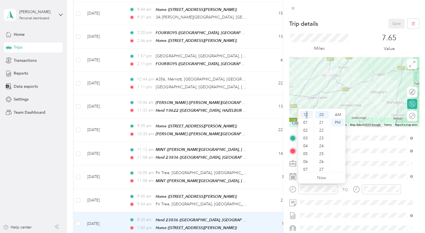
click at [309, 114] on div "12" at bounding box center [305, 115] width 13 height 8
drag, startPoint x: 309, startPoint y: 114, endPoint x: 303, endPoint y: 114, distance: 6.2
click at [303, 114] on div "12" at bounding box center [305, 115] width 13 height 8
click at [301, 116] on div "12" at bounding box center [305, 115] width 13 height 8
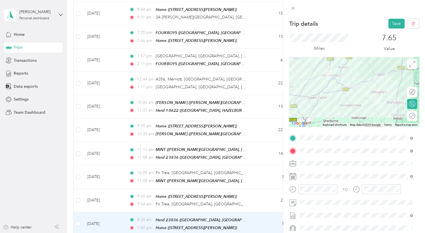
click at [363, 34] on div "7.65 Value" at bounding box center [389, 43] width 60 height 19
click at [392, 23] on button "Save" at bounding box center [396, 24] width 16 height 10
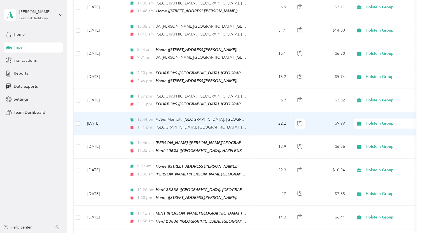
scroll to position [364, 0]
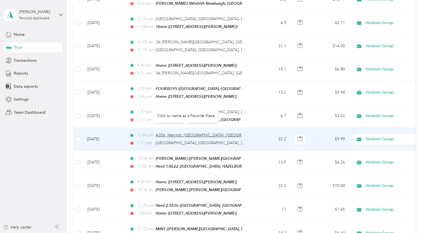
click at [209, 133] on span "A356, Merriott, [GEOGRAPHIC_DATA], [GEOGRAPHIC_DATA]" at bounding box center [211, 135] width 111 height 5
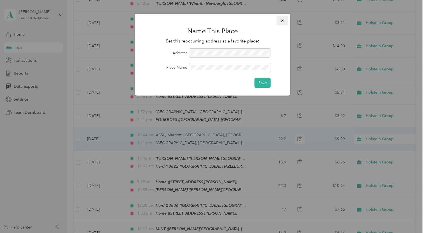
click at [285, 20] on button "button" at bounding box center [282, 21] width 12 height 10
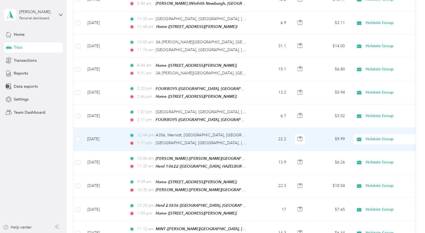
click at [338, 133] on td "$9.99" at bounding box center [329, 139] width 39 height 23
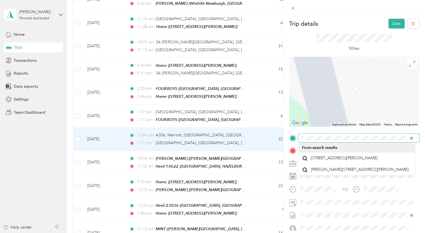
click at [291, 143] on div "TO Add photo" at bounding box center [354, 195] width 130 height 123
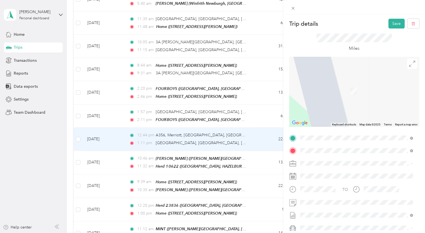
click at [335, 170] on span "LEAZE FARM, HAZELBURY PLUCKNETT, TA18 7RJ, [GEOGRAPHIC_DATA], [GEOGRAPHIC_DATA]…" at bounding box center [355, 174] width 90 height 17
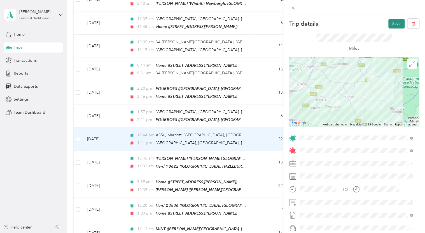
click at [392, 23] on button "Save" at bounding box center [396, 24] width 16 height 10
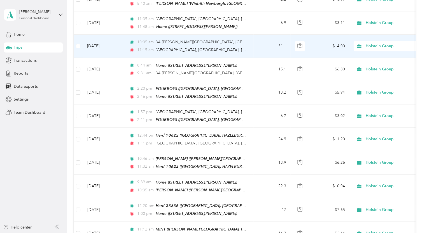
click at [342, 40] on td "$14.00" at bounding box center [329, 46] width 39 height 23
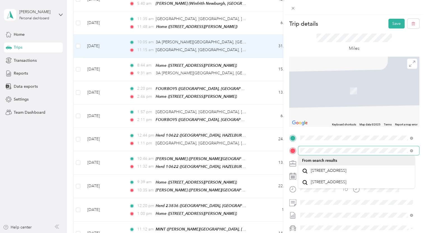
click at [296, 147] on div at bounding box center [354, 150] width 130 height 9
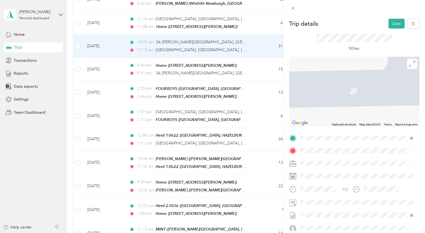
click at [346, 95] on div "TEAM Herd [STREET_ADDRESS][PERSON_NAME]" at bounding box center [360, 91] width 100 height 25
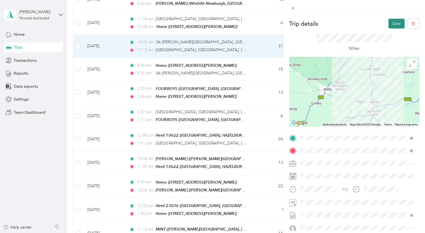
click at [390, 25] on button "Save" at bounding box center [396, 24] width 16 height 10
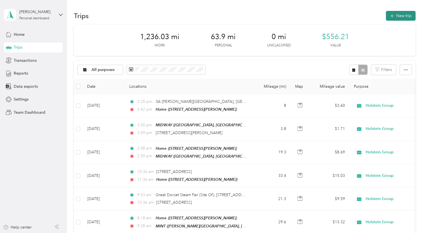
click at [401, 16] on button "New trip" at bounding box center [401, 16] width 30 height 10
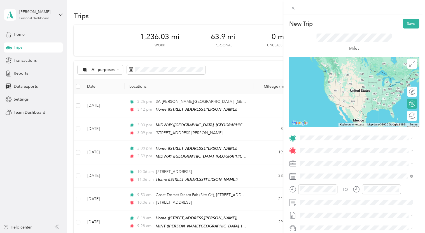
click at [367, 172] on span "[STREET_ADDRESS][PERSON_NAME], NEAR [GEOGRAPHIC_DATA], [GEOGRAPHIC_DATA], [GEOG…" at bounding box center [352, 174] width 84 height 17
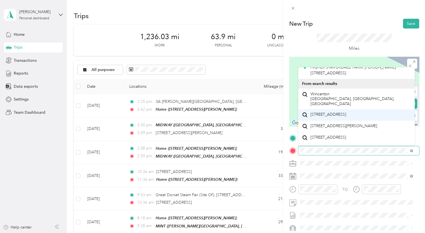
scroll to position [56, 0]
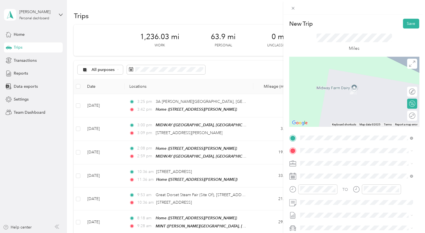
click at [347, 114] on span "Wincanton [GEOGRAPHIC_DATA], [GEOGRAPHIC_DATA], [GEOGRAPHIC_DATA]" at bounding box center [360, 107] width 100 height 15
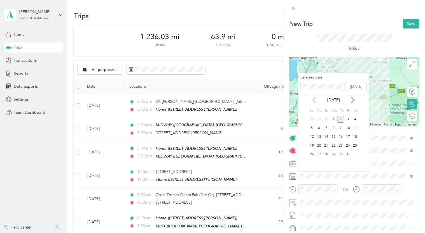
click at [313, 100] on icon at bounding box center [313, 100] width 3 height 5
click at [332, 146] on div "24" at bounding box center [333, 145] width 7 height 7
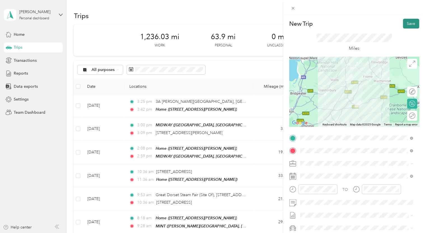
click at [408, 26] on button "Save" at bounding box center [411, 24] width 16 height 10
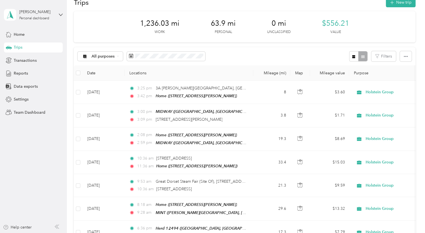
scroll to position [0, 0]
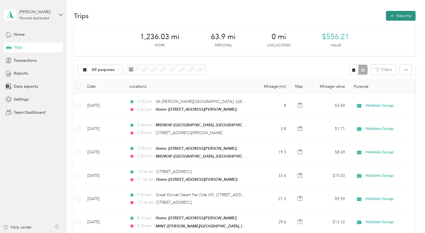
click at [399, 16] on button "New trip" at bounding box center [401, 16] width 30 height 10
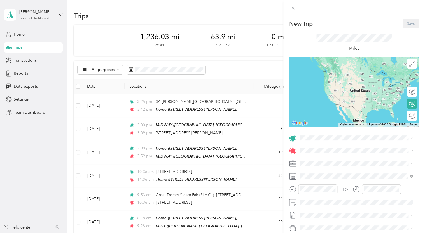
click at [325, 167] on span "[STREET_ADDRESS][PERSON_NAME]" at bounding box center [343, 164] width 67 height 5
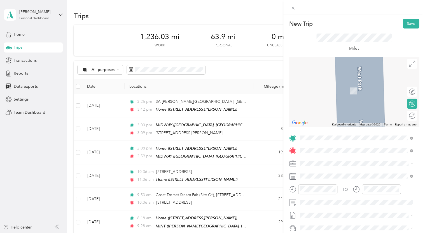
click at [352, 183] on div "TEAM Herd [STREET_ADDRESS]" at bounding box center [331, 177] width 42 height 14
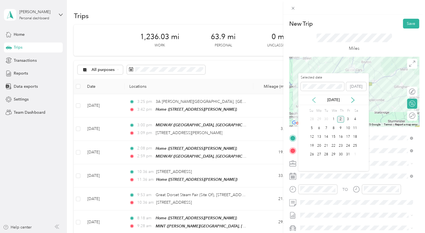
click at [315, 100] on icon at bounding box center [314, 100] width 6 height 6
click at [333, 147] on div "24" at bounding box center [333, 145] width 7 height 7
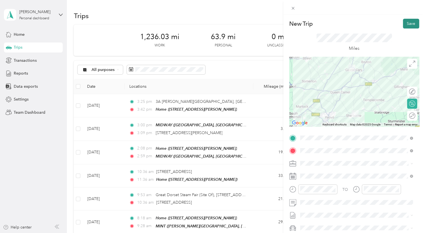
click at [404, 25] on button "Save" at bounding box center [411, 24] width 16 height 10
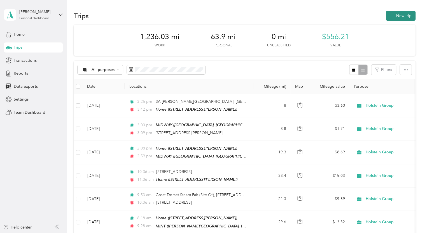
click at [395, 16] on button "New trip" at bounding box center [401, 16] width 30 height 10
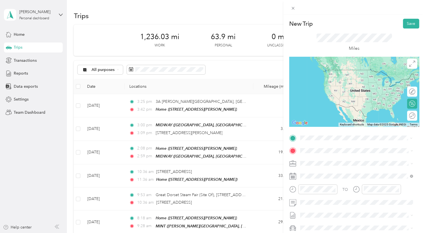
click at [324, 169] on span "[STREET_ADDRESS]" at bounding box center [328, 168] width 36 height 5
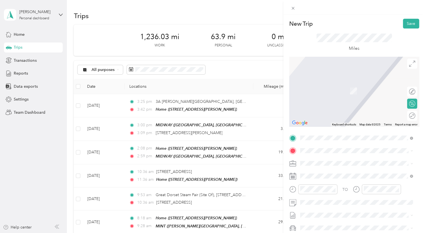
click at [317, 89] on span "[STREET_ADDRESS][PERSON_NAME]" at bounding box center [343, 90] width 67 height 5
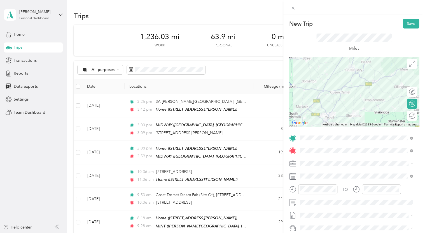
click at [338, 101] on div at bounding box center [354, 92] width 130 height 70
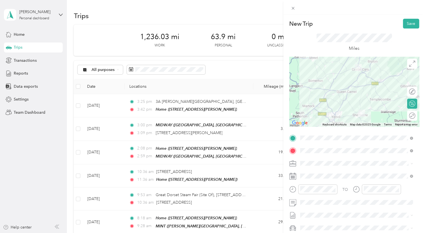
click at [373, 88] on div at bounding box center [354, 92] width 130 height 70
click at [371, 85] on div at bounding box center [354, 92] width 130 height 70
click at [374, 88] on div at bounding box center [354, 92] width 130 height 70
click at [369, 89] on div at bounding box center [354, 92] width 130 height 70
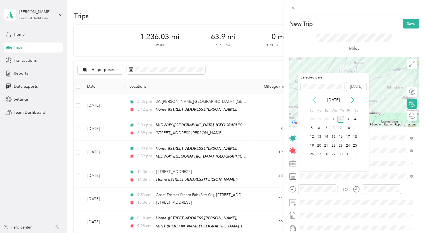
click at [311, 98] on icon at bounding box center [314, 100] width 6 height 6
click at [334, 147] on div "24" at bounding box center [333, 145] width 7 height 7
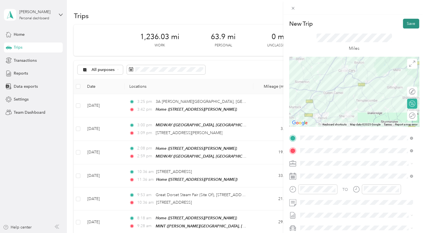
click at [408, 24] on button "Save" at bounding box center [411, 24] width 16 height 10
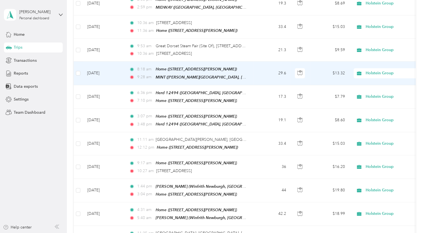
scroll to position [140, 0]
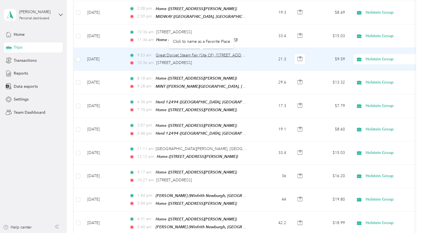
click at [243, 54] on span "Great Dorset Steam Fair (Site Of), [STREET_ADDRESS]" at bounding box center [204, 55] width 96 height 5
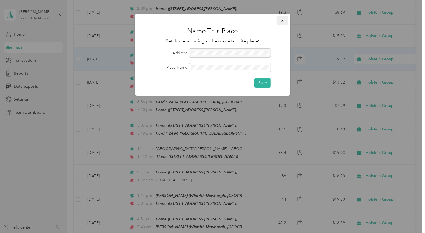
click at [283, 19] on icon "button" at bounding box center [282, 21] width 4 height 4
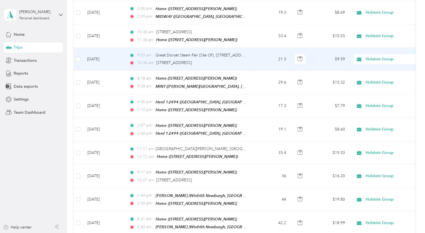
click at [340, 58] on td "$9.59" at bounding box center [329, 59] width 39 height 23
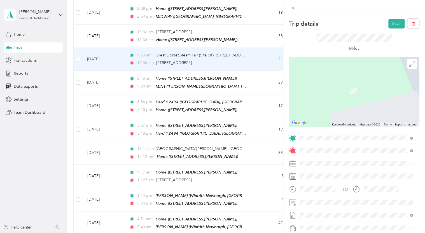
click at [336, 166] on ol "From your Favorite places TEAM MINT [PERSON_NAME][STREET_ADDRESS][PERSON_NAME] …" at bounding box center [356, 182] width 117 height 78
click at [332, 168] on div "[STREET_ADDRESS][PERSON_NAME][PERSON_NAME]" at bounding box center [359, 162] width 98 height 14
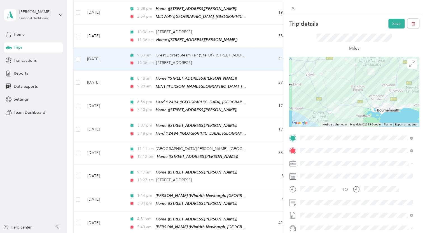
click at [358, 103] on div at bounding box center [354, 92] width 130 height 70
click at [360, 99] on div at bounding box center [354, 92] width 130 height 70
click at [391, 23] on button "Save" at bounding box center [396, 24] width 16 height 10
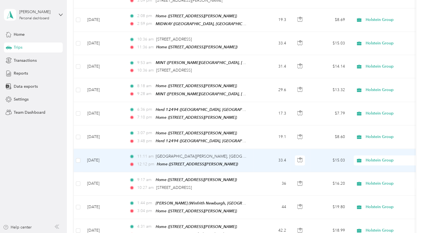
scroll to position [112, 0]
